Goal: Information Seeking & Learning: Compare options

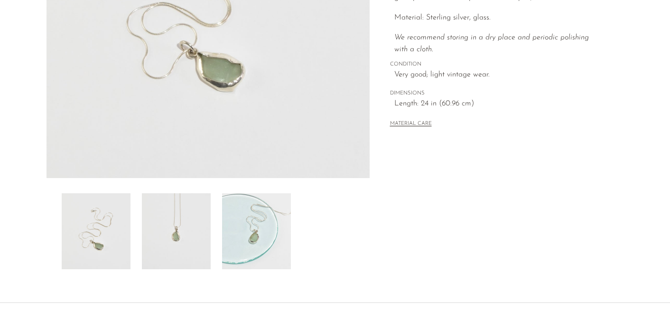
scroll to position [286, 0]
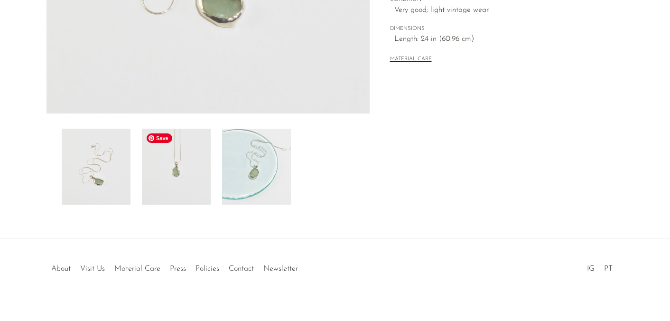
click at [197, 167] on img at bounding box center [176, 167] width 69 height 76
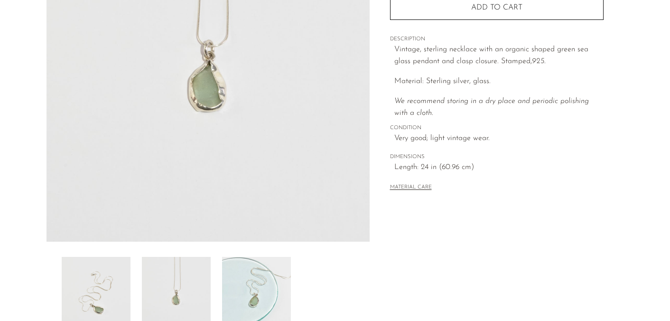
scroll to position [71, 0]
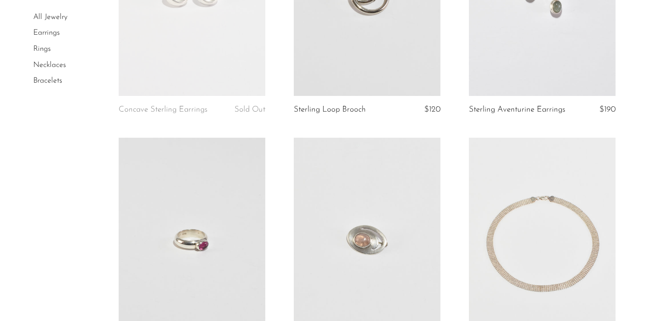
scroll to position [2206, 0]
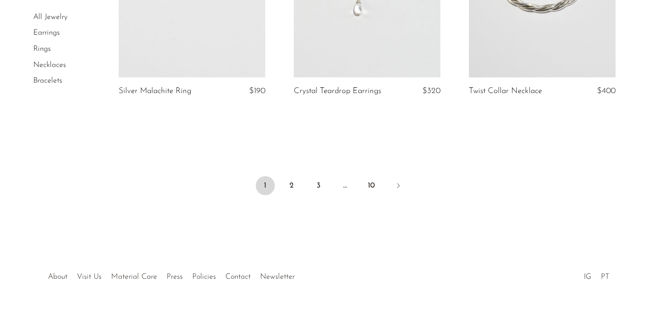
scroll to position [2955, 0]
click at [286, 194] on link "2" at bounding box center [291, 184] width 19 height 19
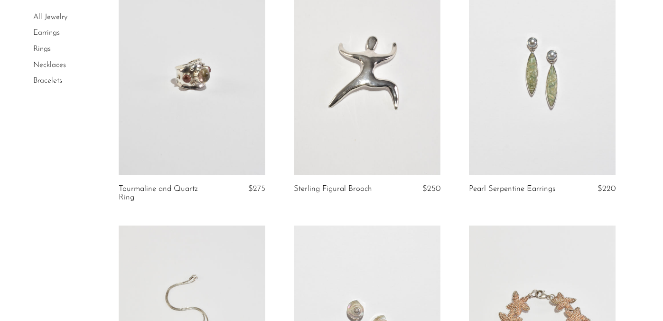
scroll to position [1364, 0]
